Goal: Navigation & Orientation: Find specific page/section

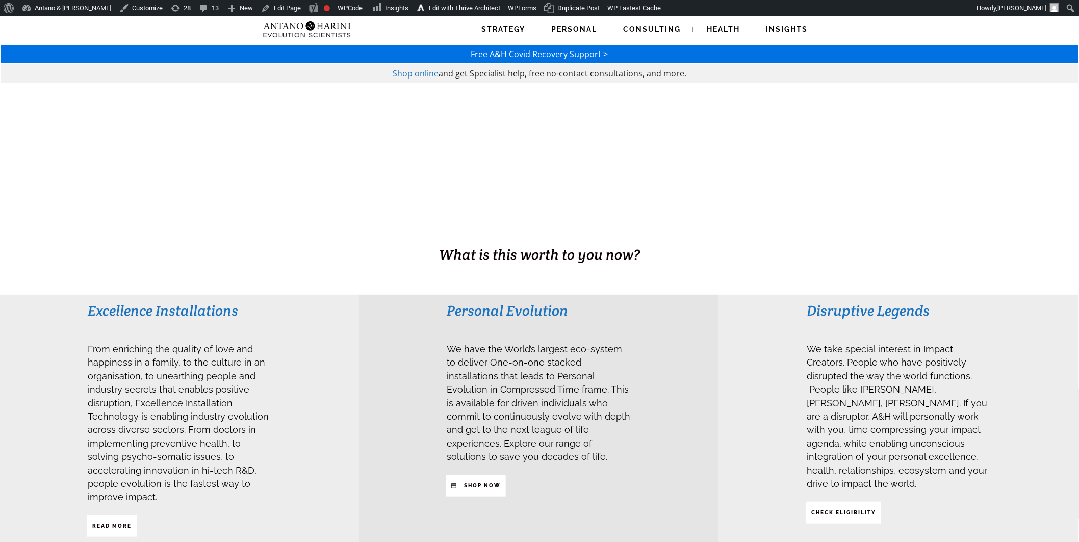
click at [613, 144] on div at bounding box center [539, 173] width 1079 height 181
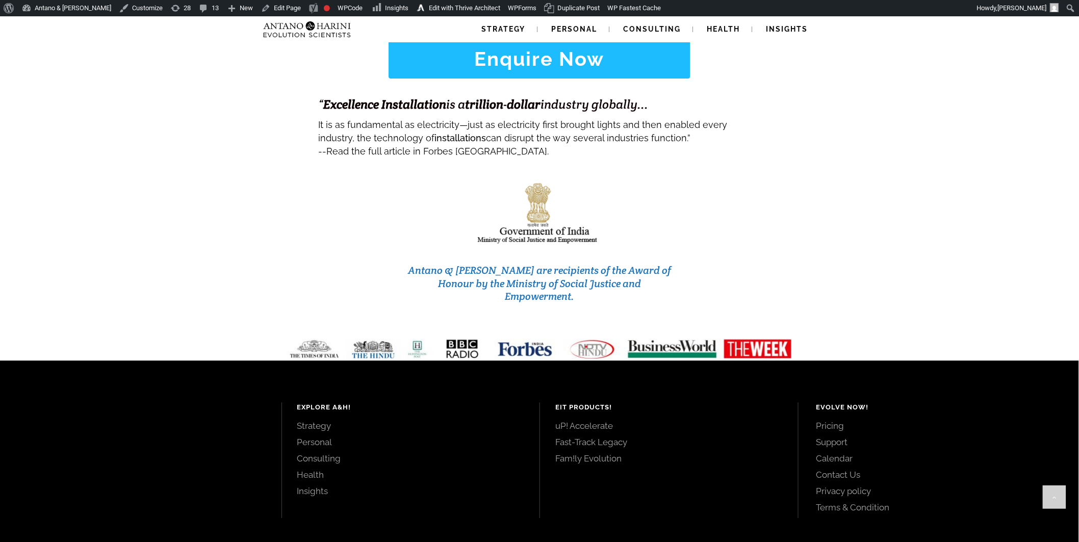
scroll to position [4222, 0]
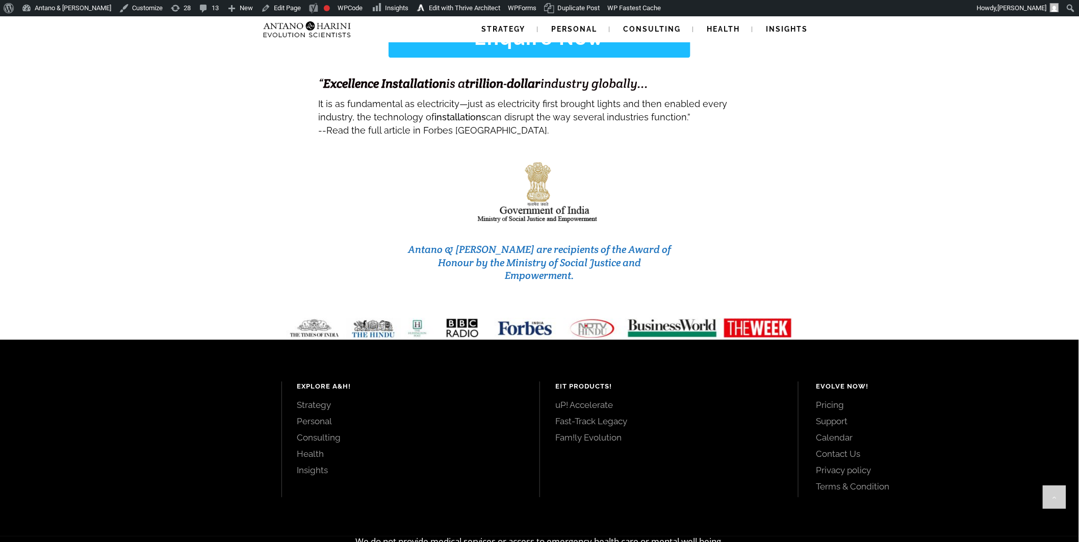
click at [592, 399] on link "uP! Accelerate" at bounding box center [668, 404] width 227 height 11
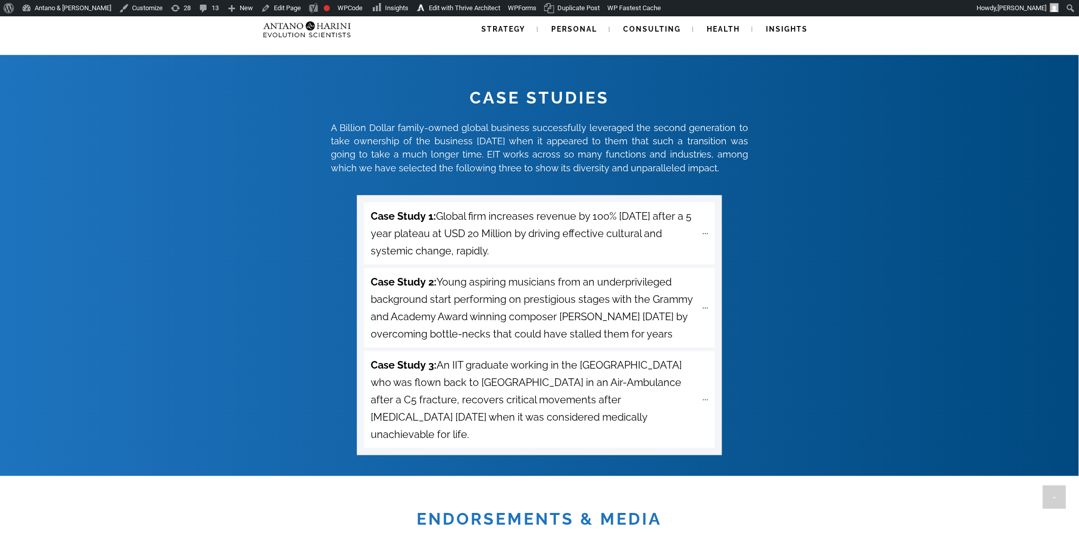
scroll to position [3521, 0]
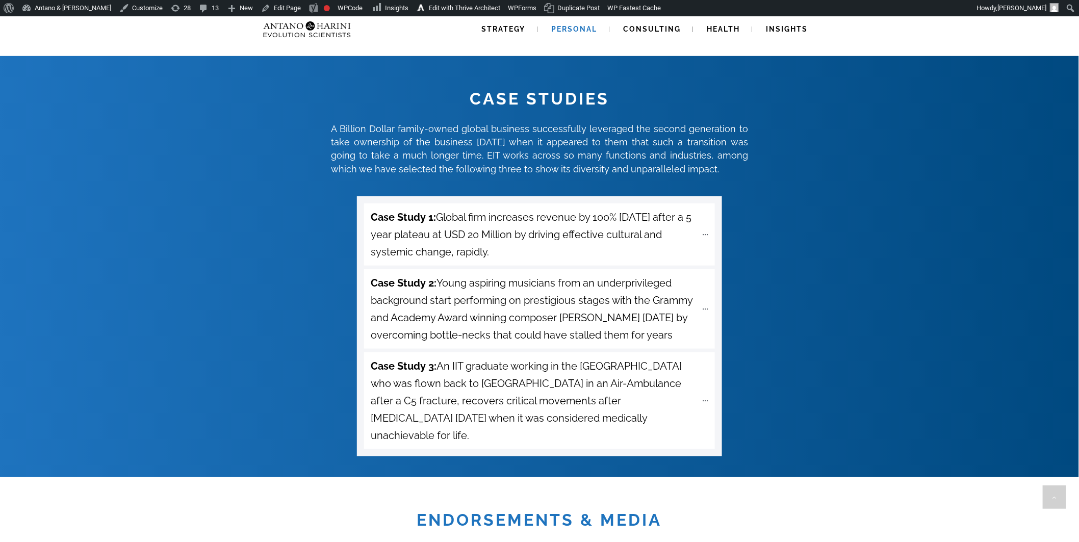
click at [564, 29] on span "Personal" at bounding box center [574, 29] width 46 height 8
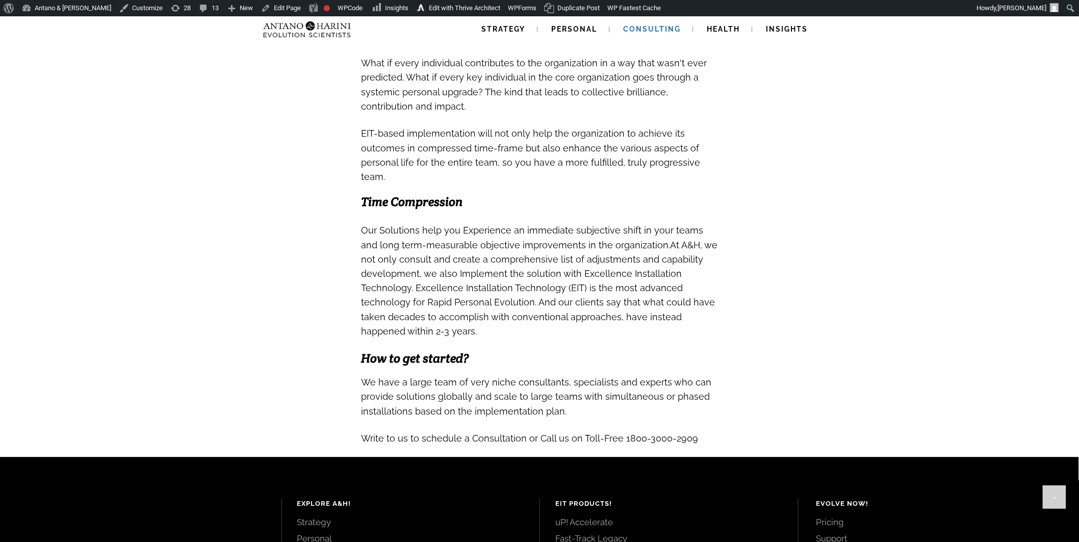
scroll to position [1010, 0]
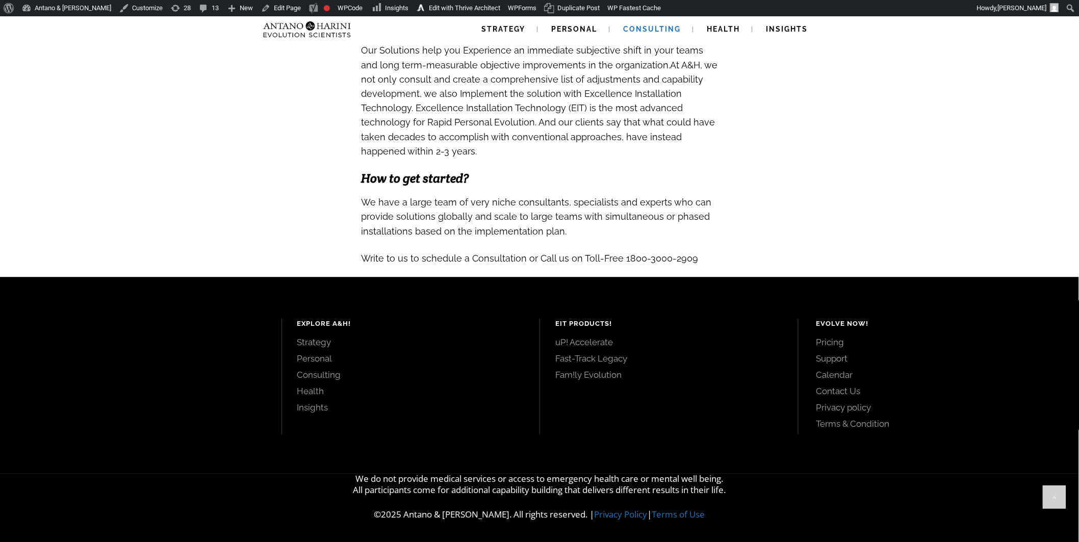
click at [589, 355] on link "Fast-Track Legacy" at bounding box center [668, 358] width 227 height 11
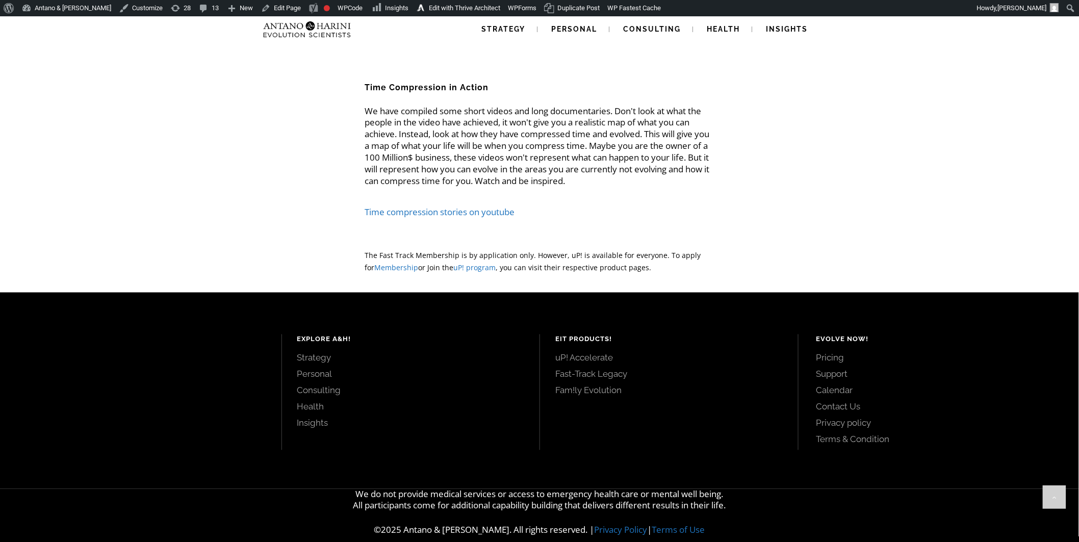
scroll to position [2315, 0]
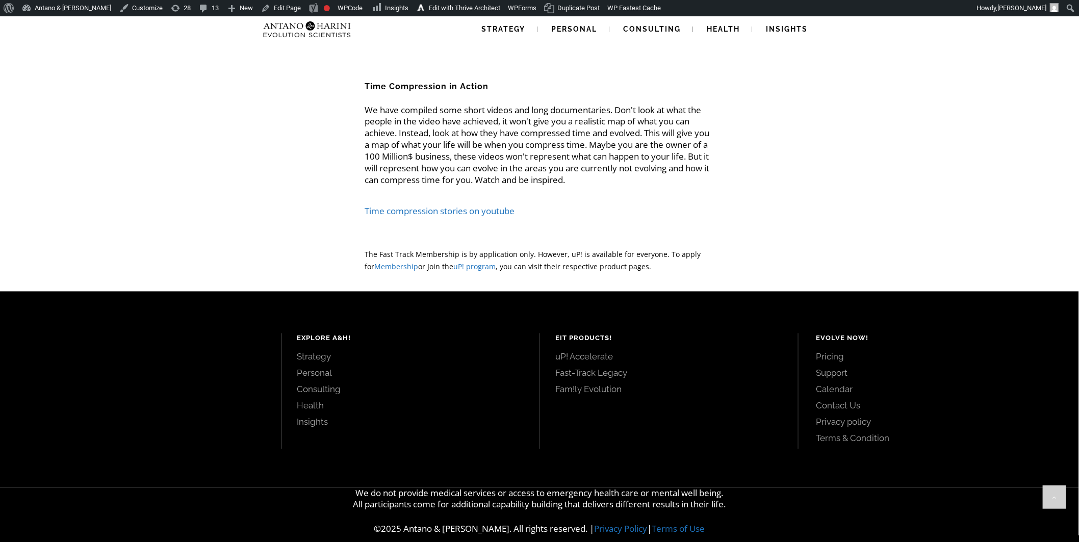
click at [600, 393] on link "Fam!ly Evolution" at bounding box center [668, 389] width 227 height 11
click at [585, 358] on link "uP! Accelerate" at bounding box center [668, 356] width 227 height 11
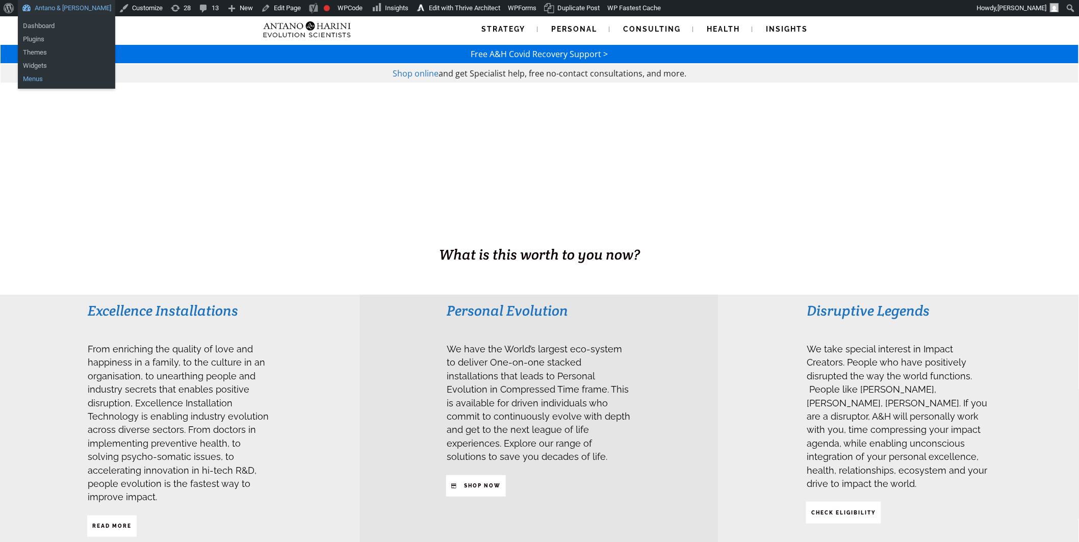
click at [41, 75] on link "Menus" at bounding box center [66, 78] width 97 height 13
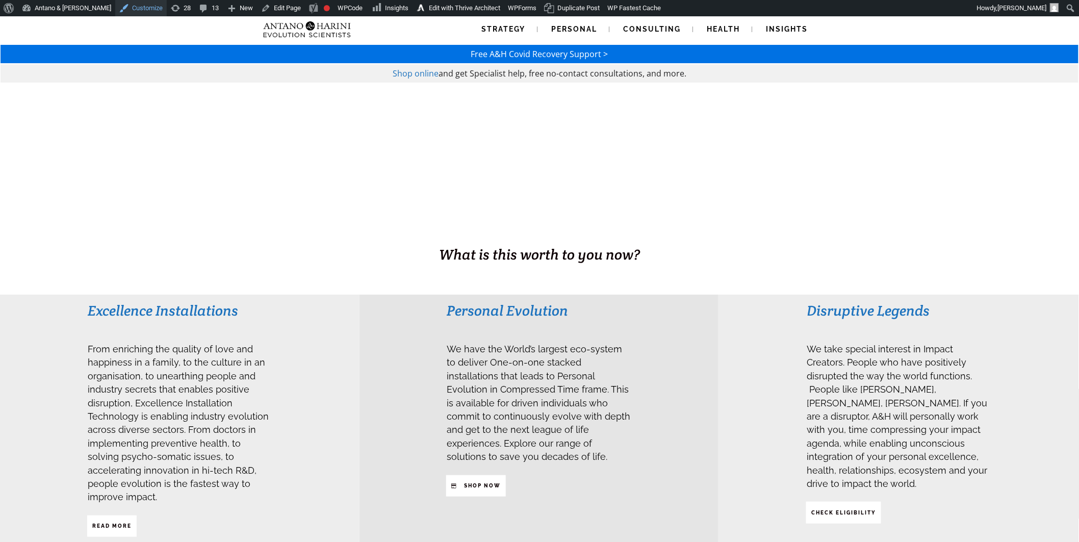
click at [115, 8] on link "Customize" at bounding box center [140, 8] width 51 height 16
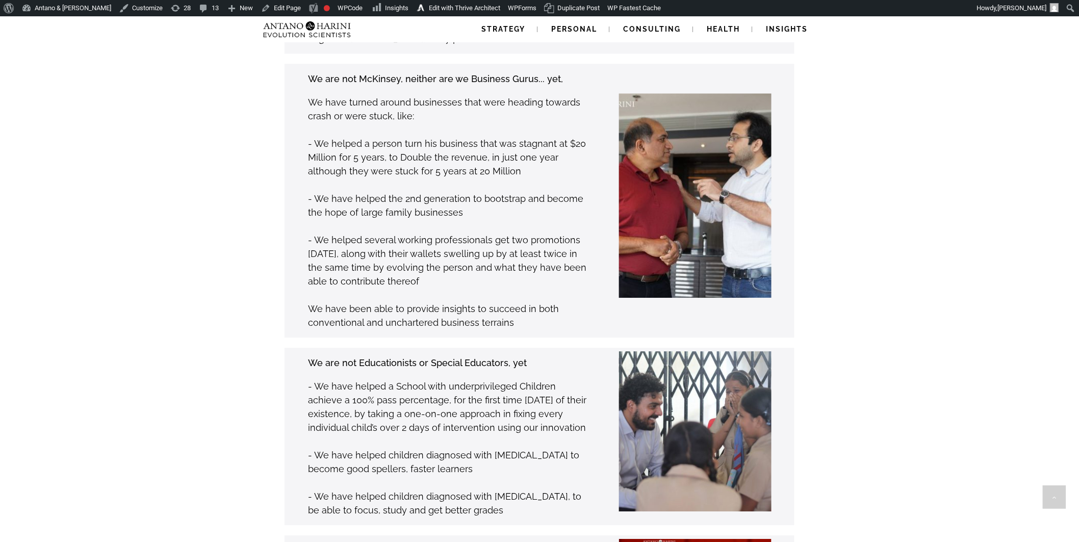
scroll to position [4222, 0]
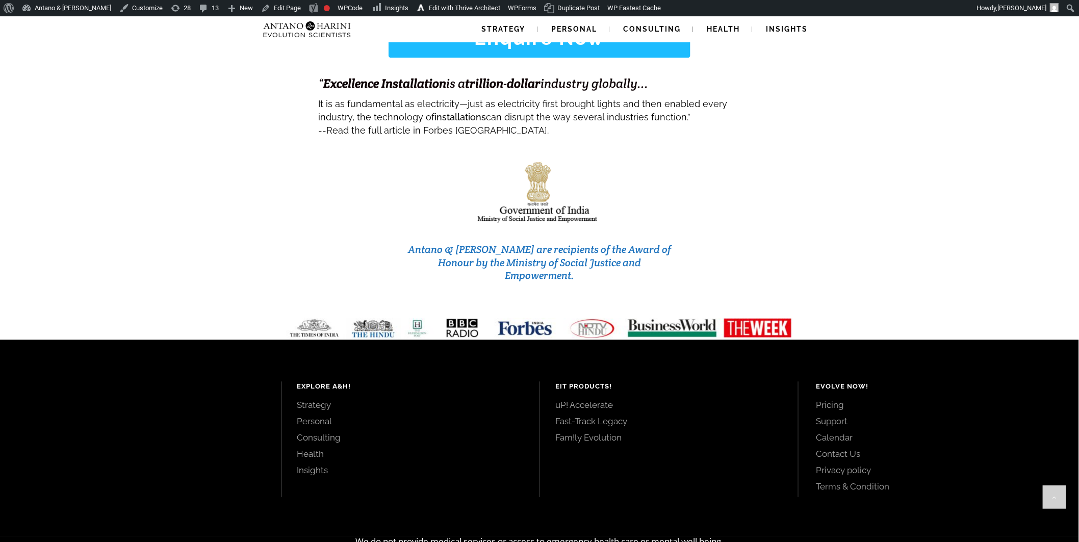
click at [591, 399] on link "uP! Accelerate" at bounding box center [668, 404] width 227 height 11
click at [590, 399] on link "uP! Accelerate" at bounding box center [668, 404] width 227 height 11
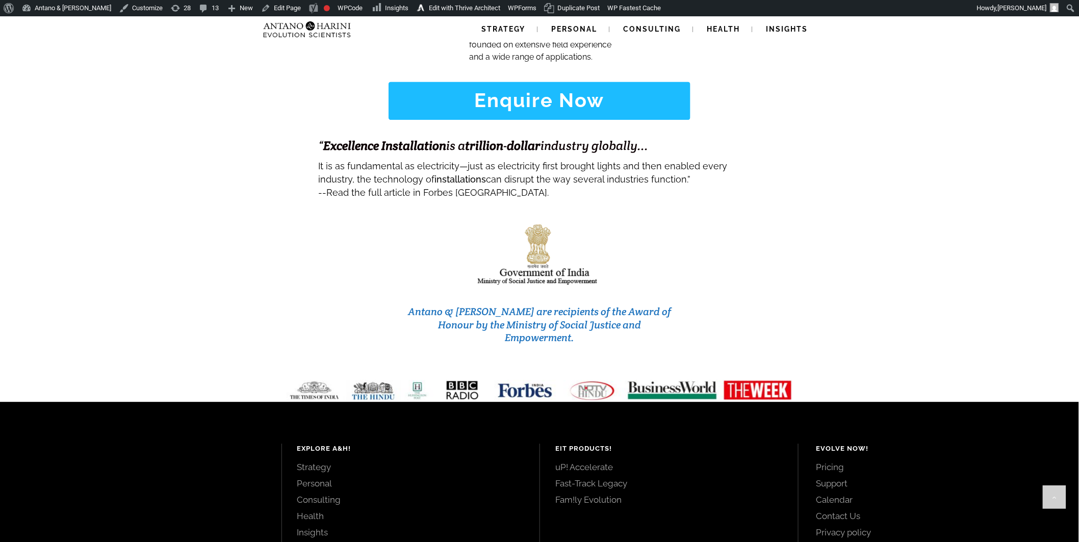
scroll to position [4222, 0]
